Goal: Navigation & Orientation: Find specific page/section

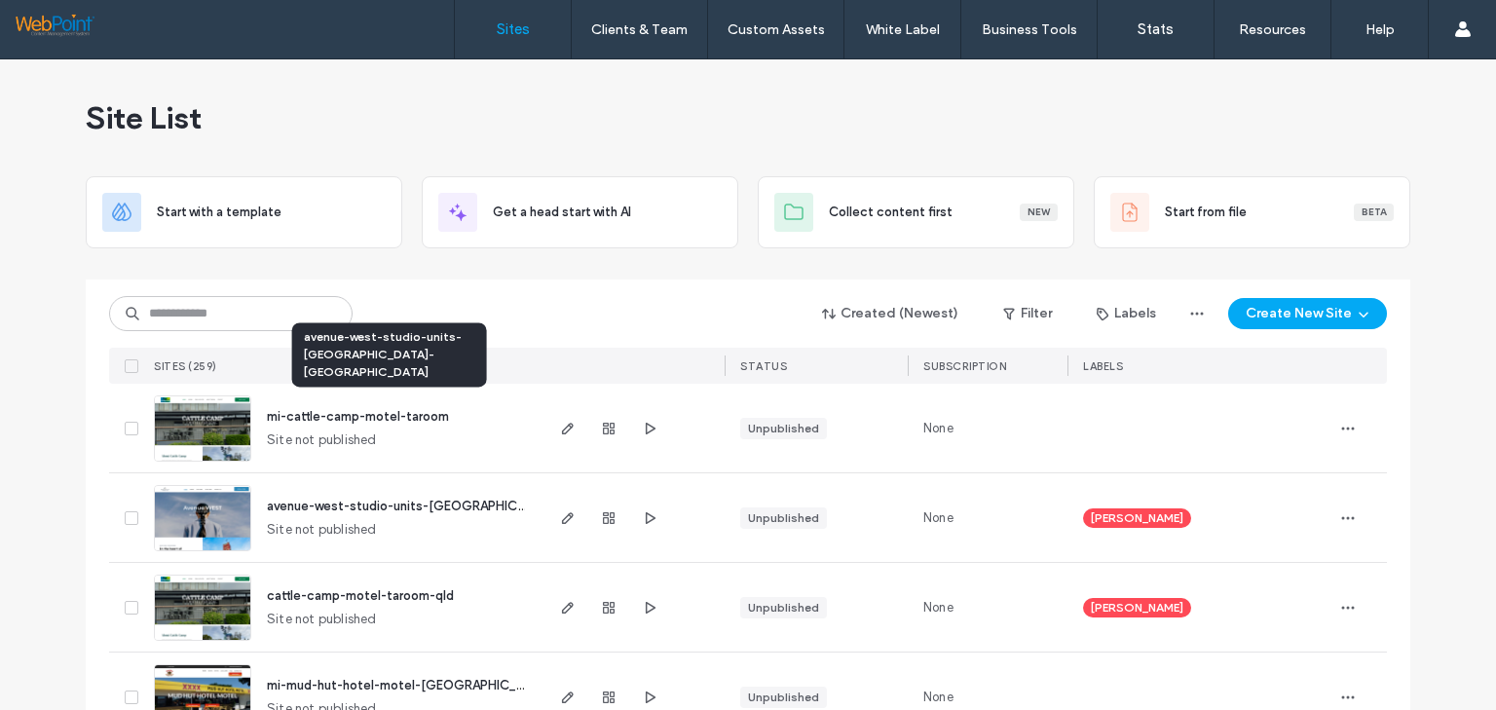
scroll to position [97, 0]
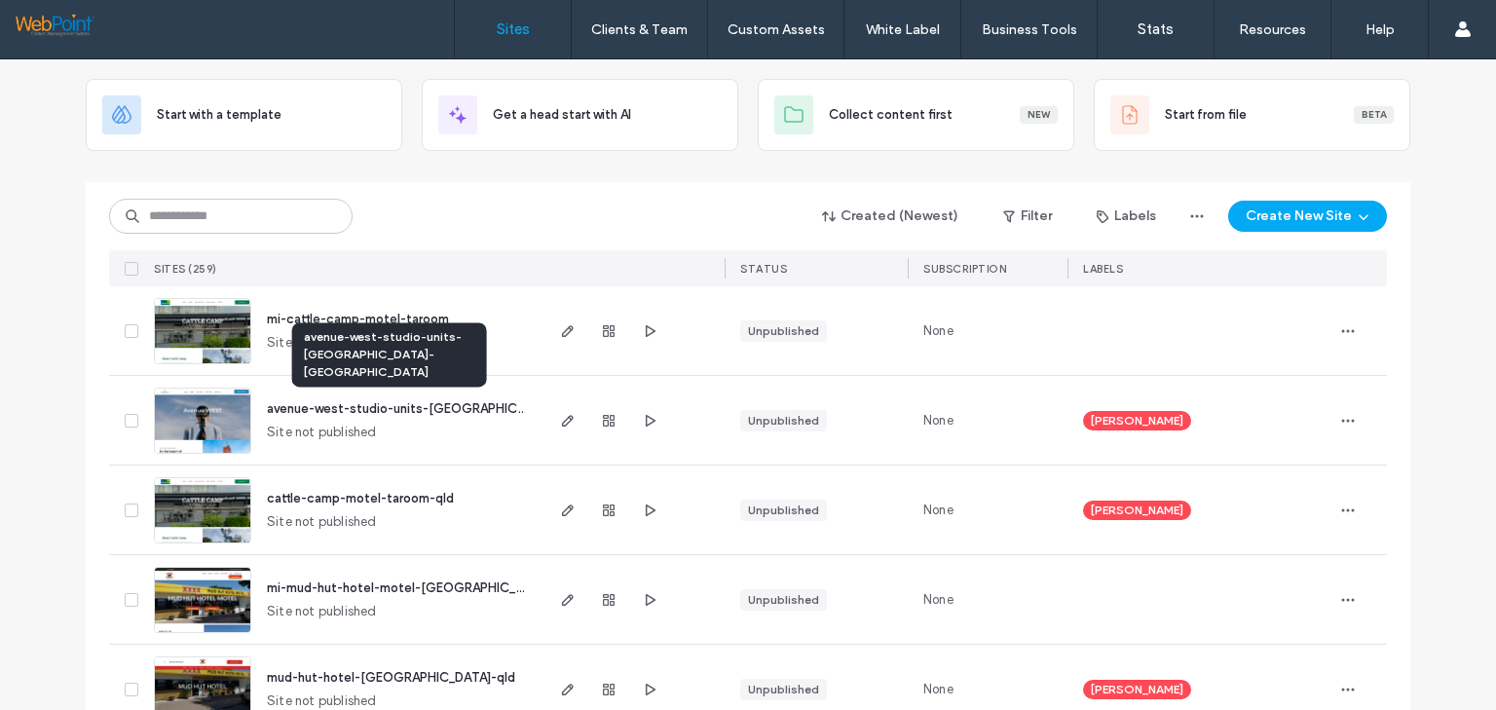
click at [316, 407] on span "avenue-west-studio-units-[GEOGRAPHIC_DATA]-[GEOGRAPHIC_DATA]" at bounding box center [481, 408] width 429 height 15
